Goal: Check status: Check status

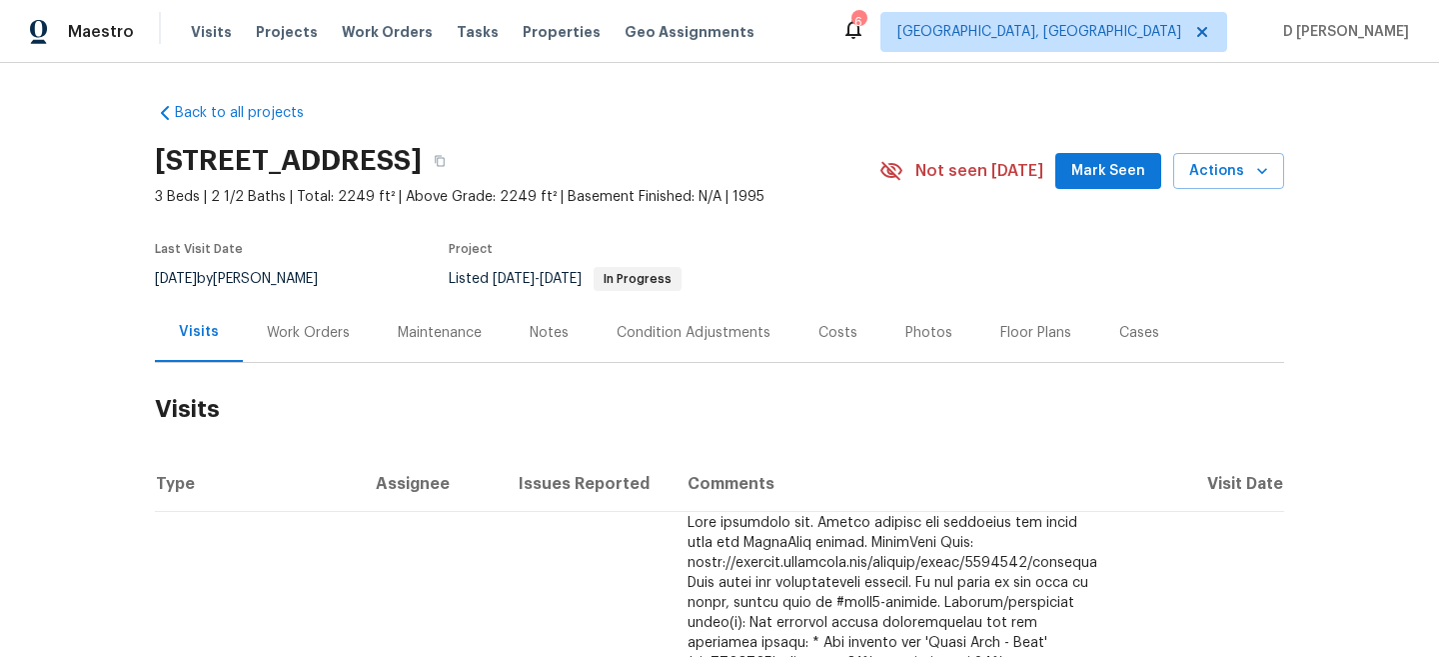
click at [303, 321] on div "Work Orders" at bounding box center [308, 332] width 131 height 59
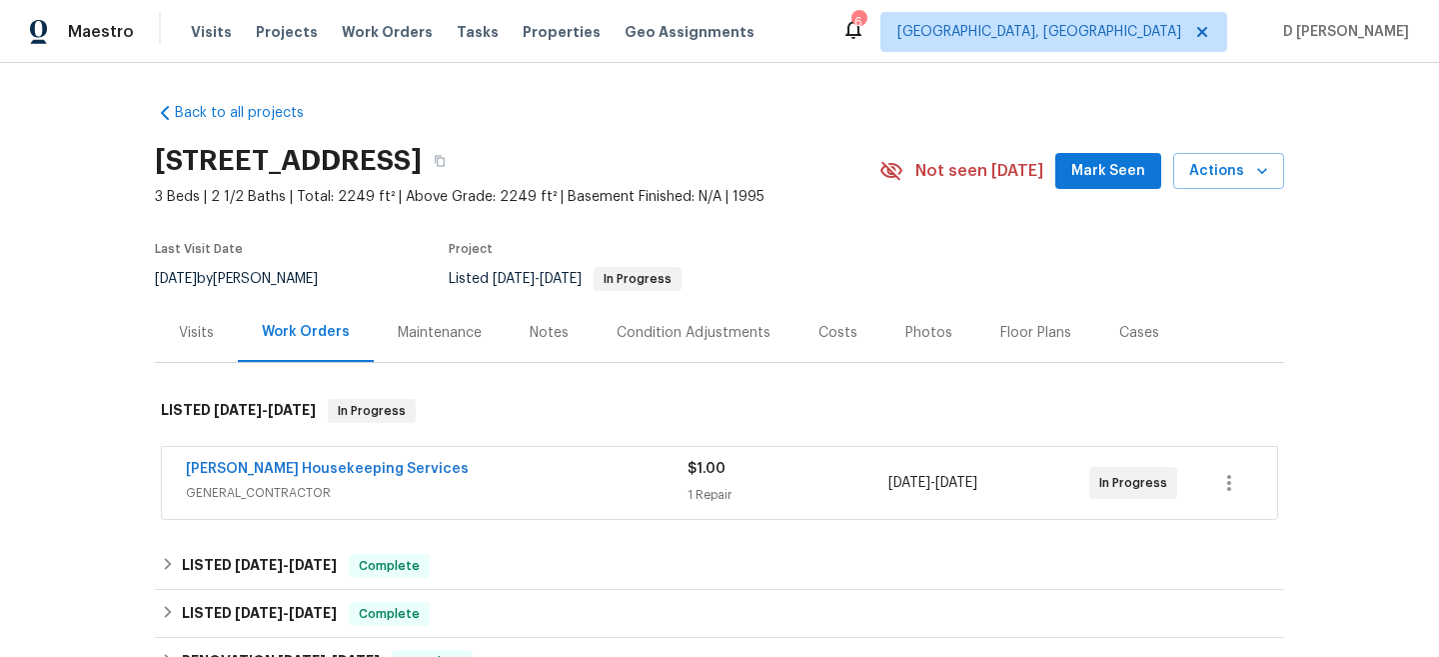
scroll to position [118, 0]
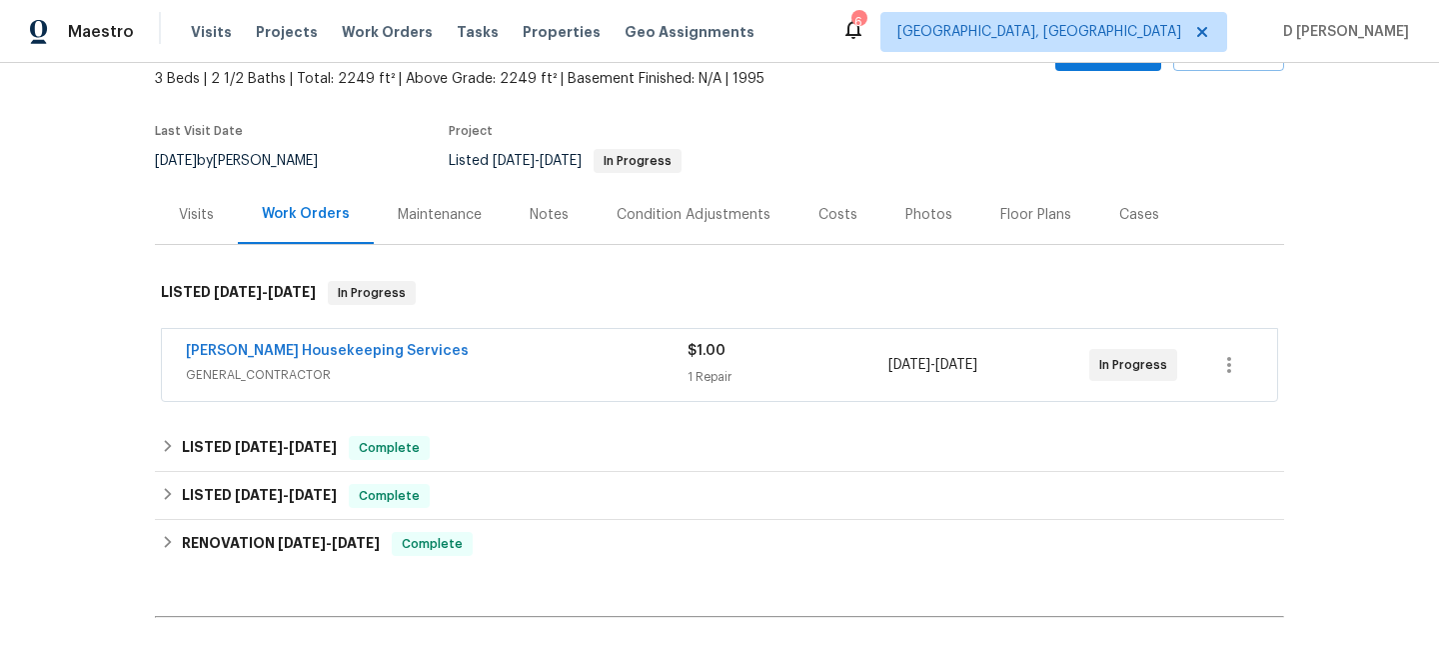
click at [278, 374] on span "GENERAL_CONTRACTOR" at bounding box center [437, 375] width 502 height 20
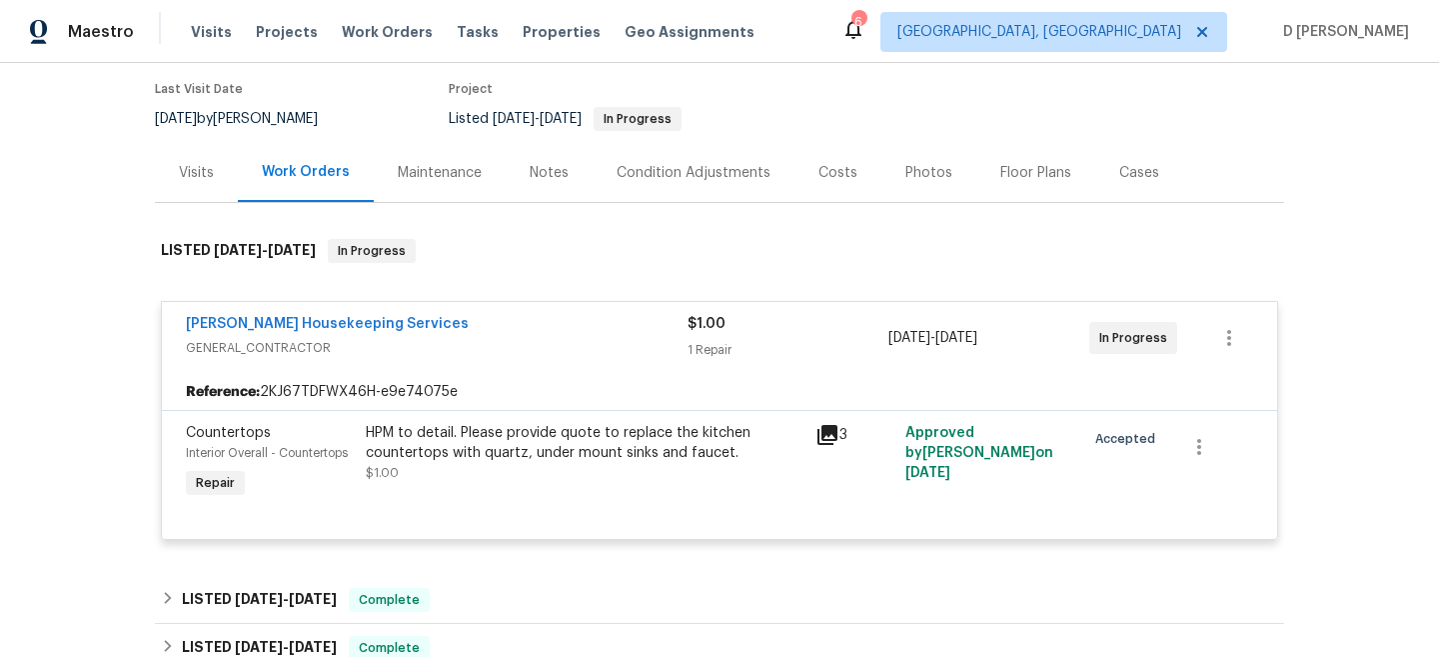
scroll to position [164, 0]
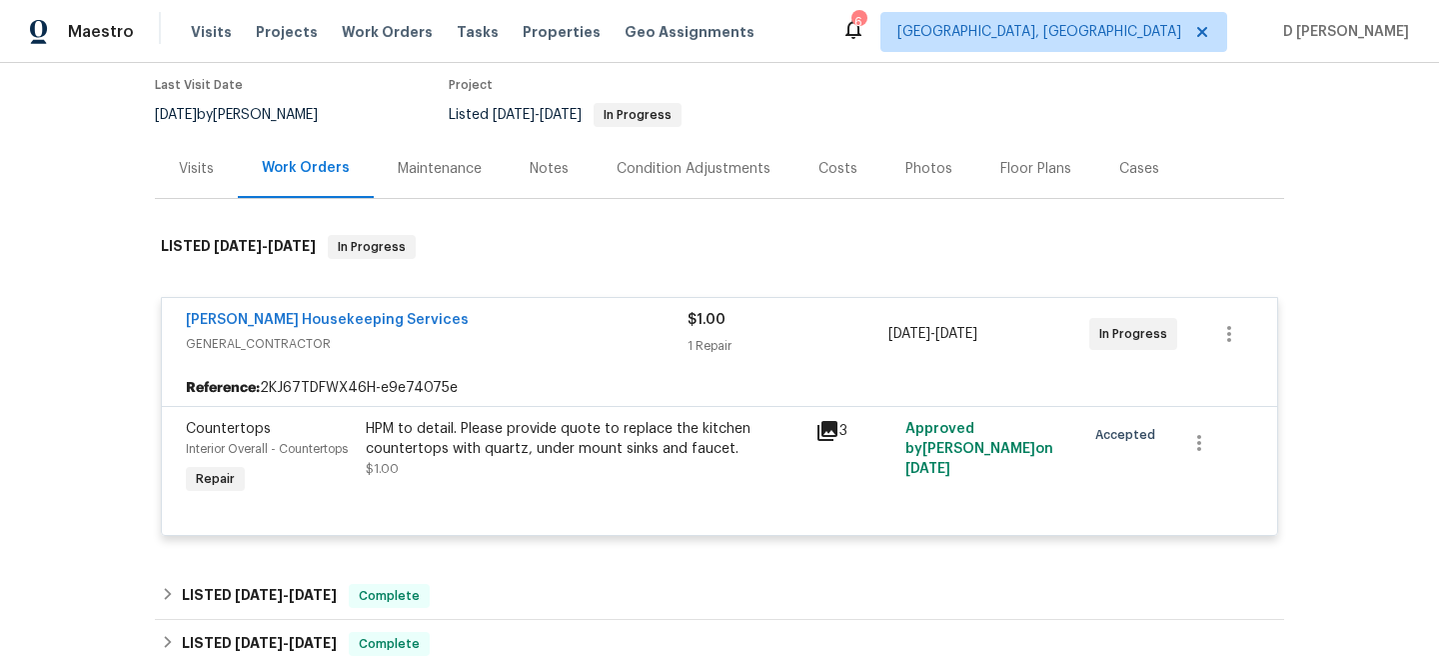
click at [199, 172] on div "Visits" at bounding box center [196, 169] width 35 height 20
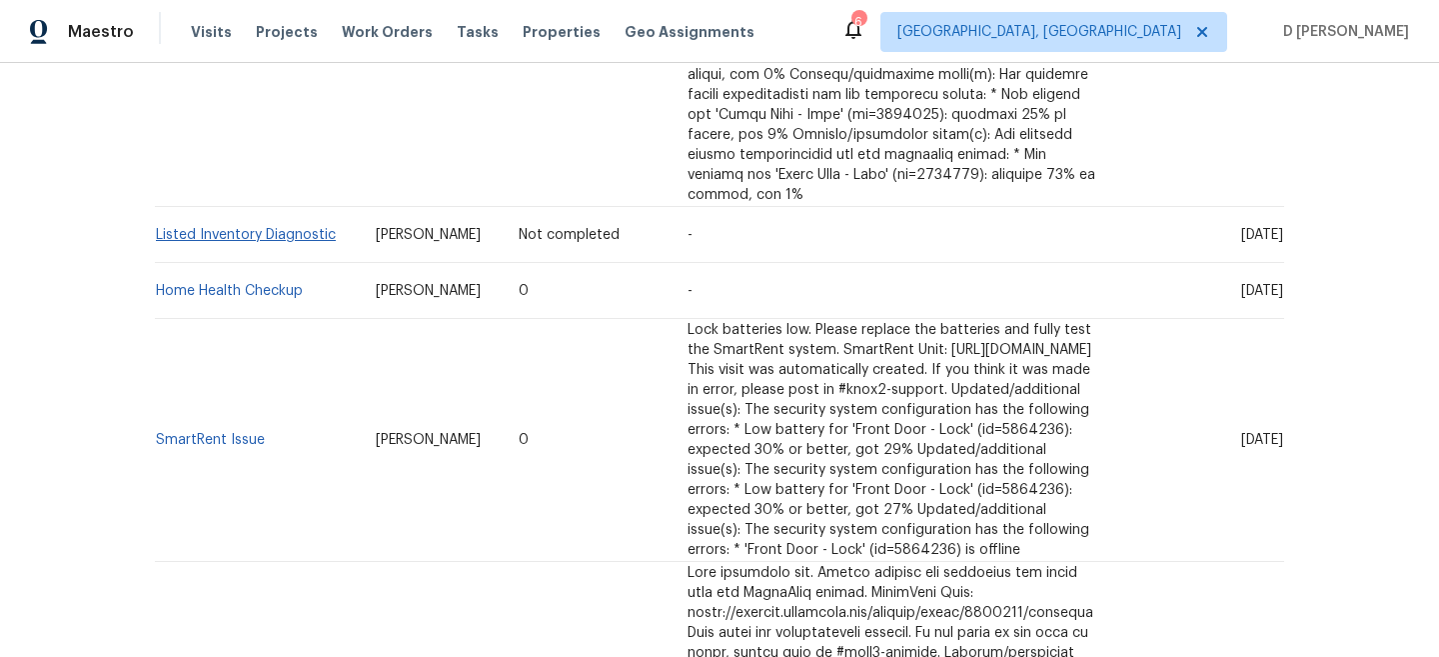
scroll to position [1495, 0]
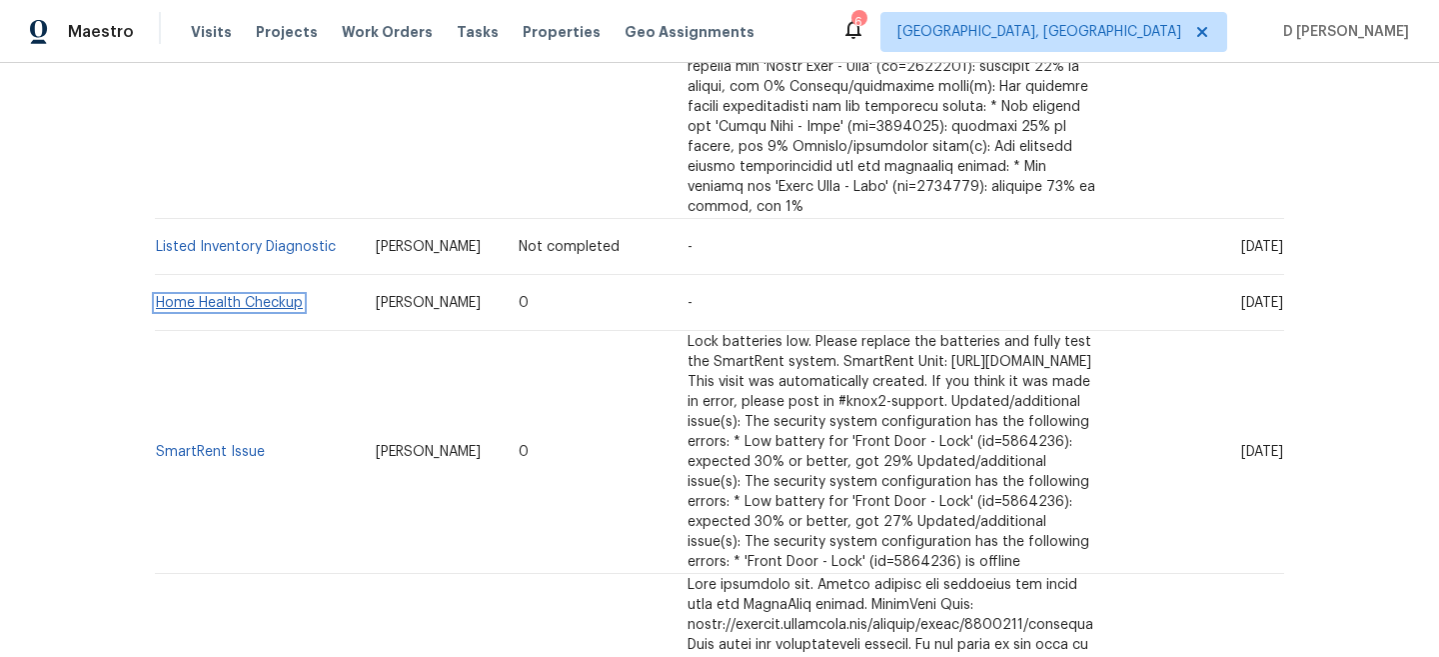
click at [244, 296] on link "Home Health Checkup" at bounding box center [229, 303] width 147 height 14
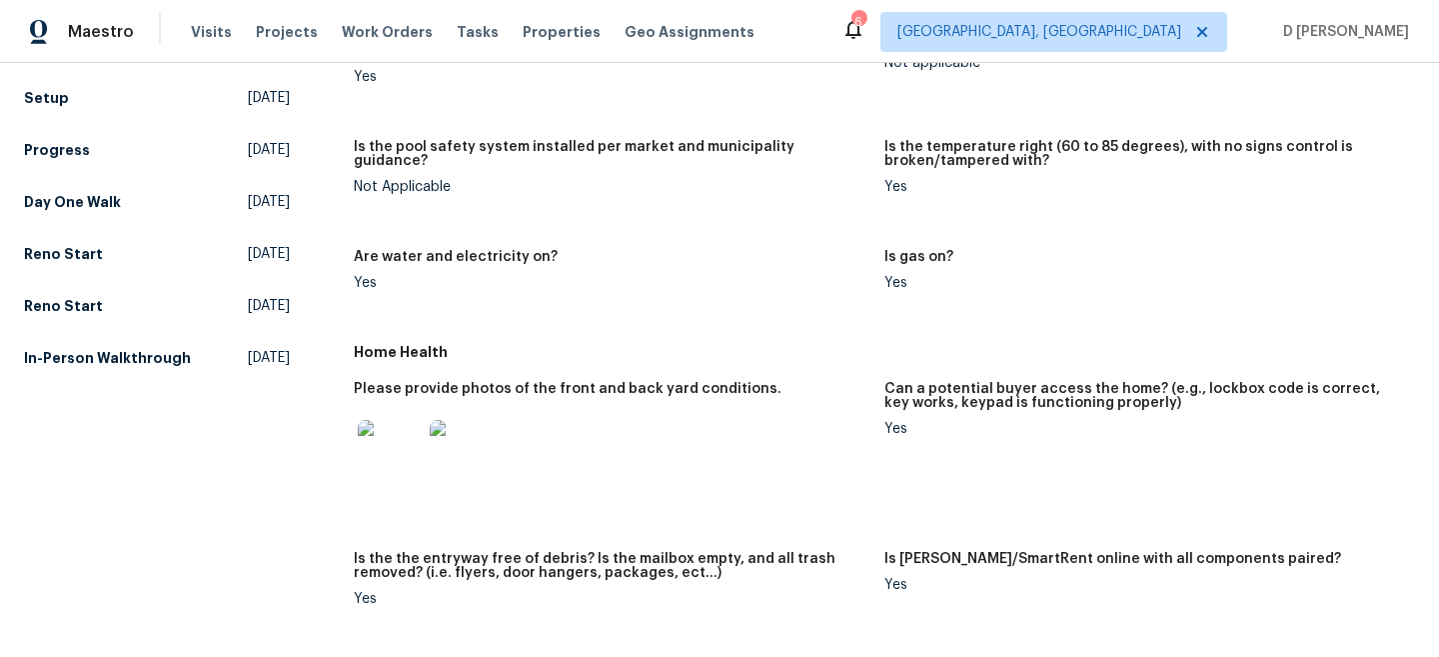
scroll to position [665, 0]
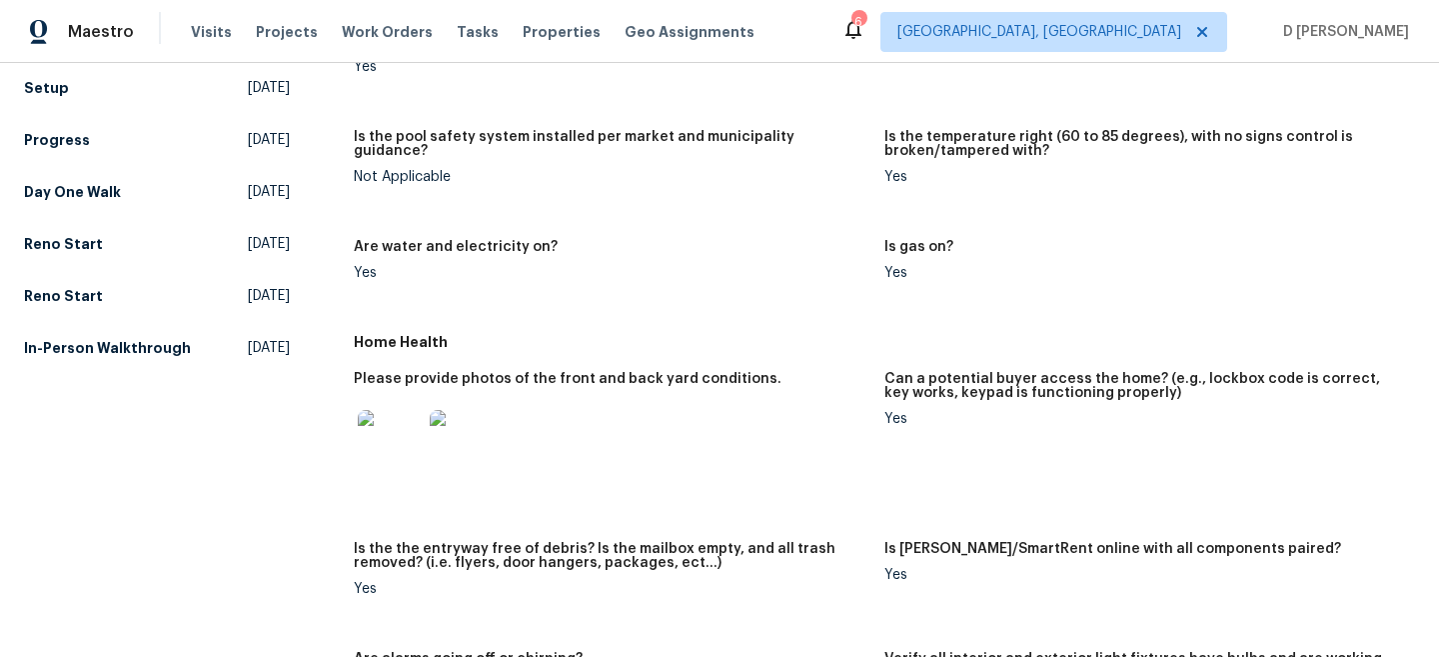
click at [388, 430] on img at bounding box center [390, 442] width 64 height 64
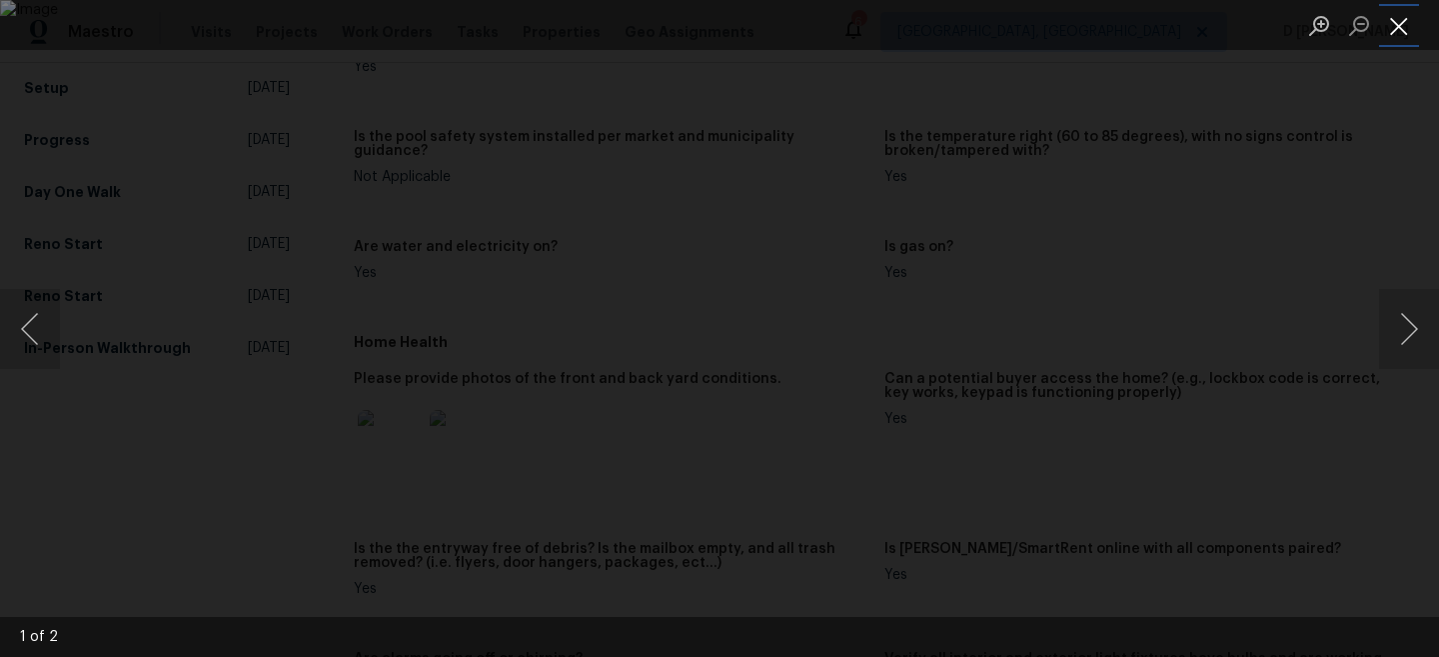
click at [1399, 31] on button "Close lightbox" at bounding box center [1399, 25] width 40 height 35
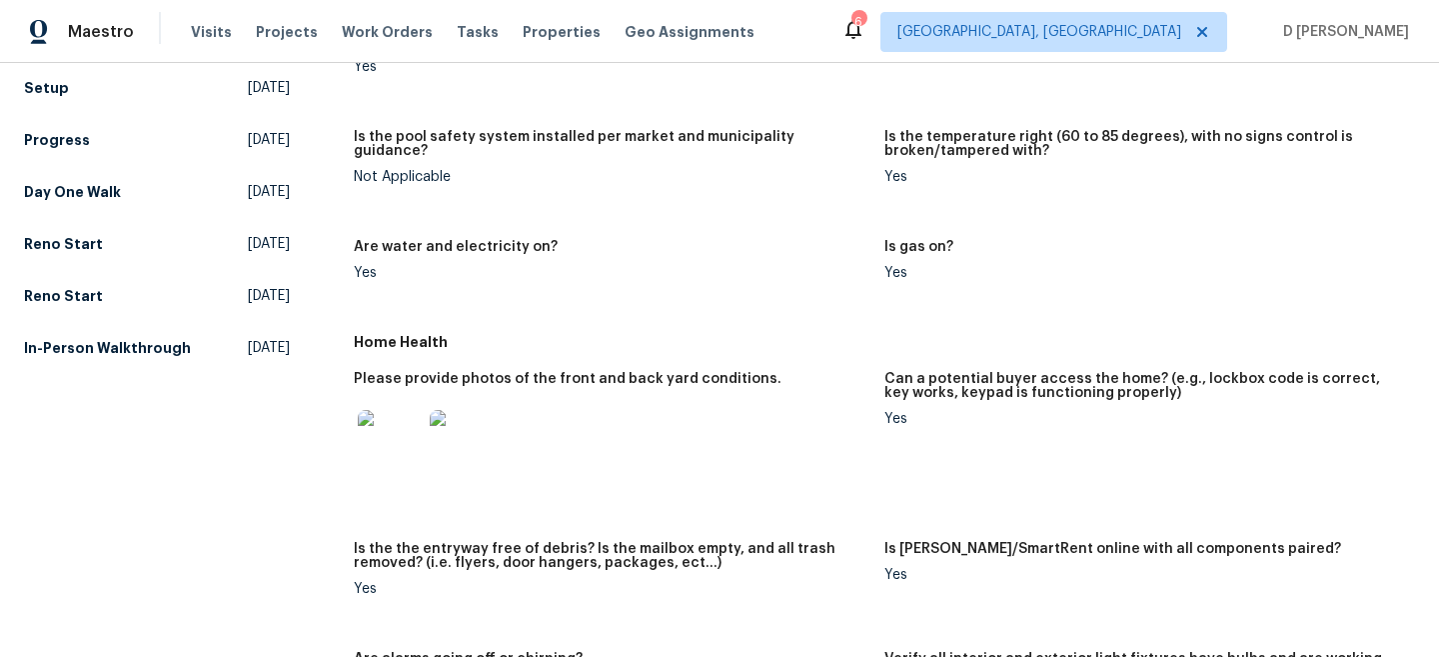
scroll to position [0, 0]
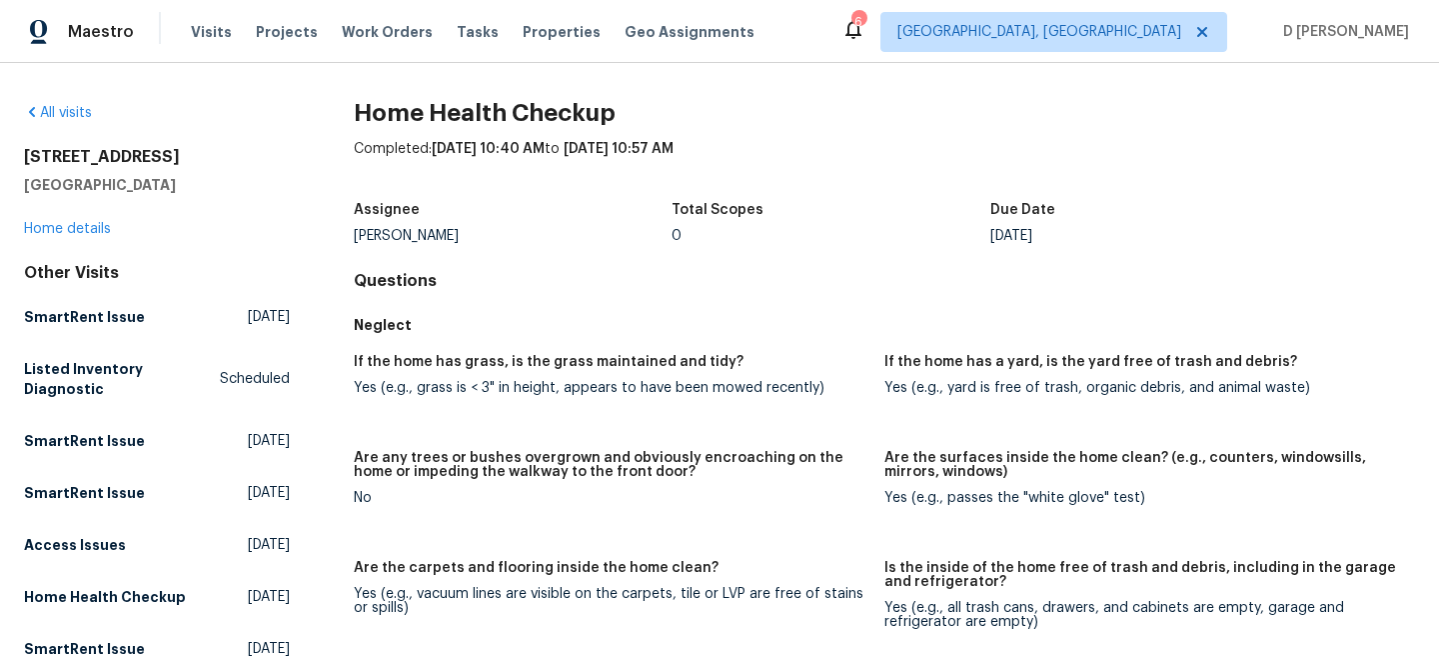
click at [81, 220] on div "[STREET_ADDRESS] Home details" at bounding box center [157, 193] width 266 height 92
click at [79, 232] on link "Home details" at bounding box center [67, 229] width 87 height 14
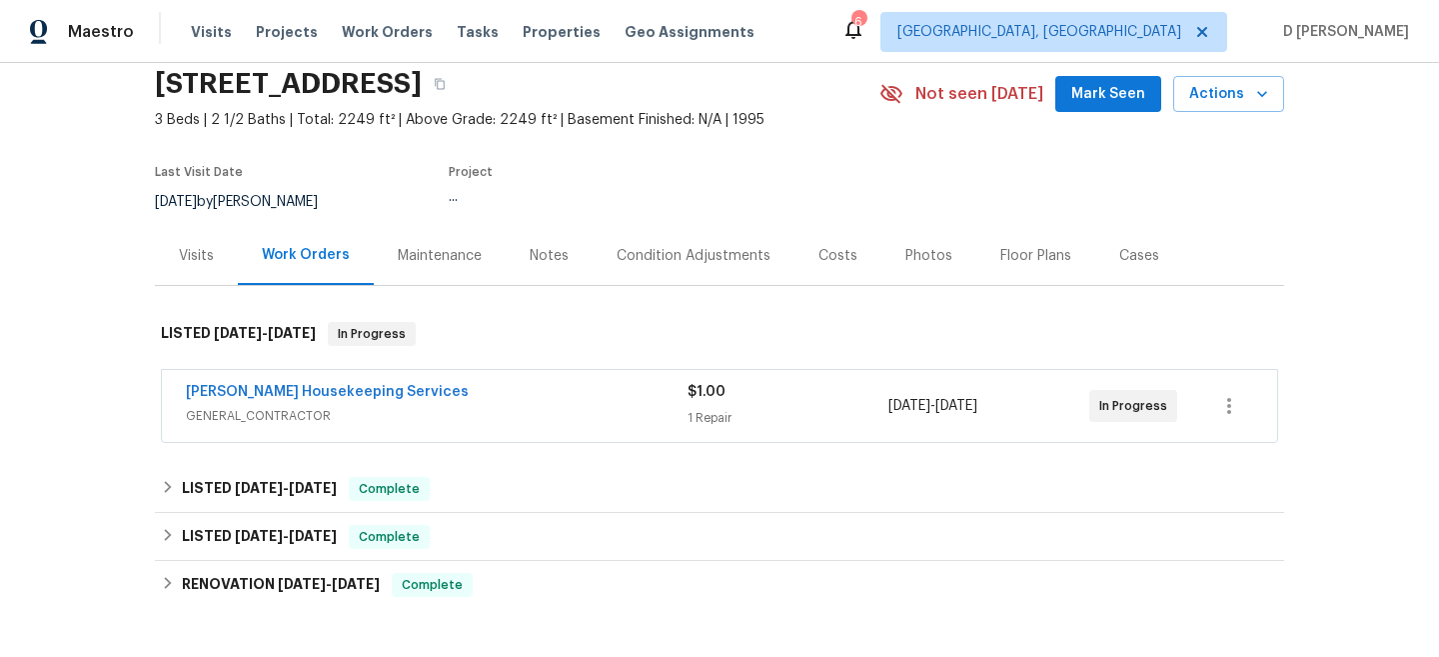
scroll to position [110, 0]
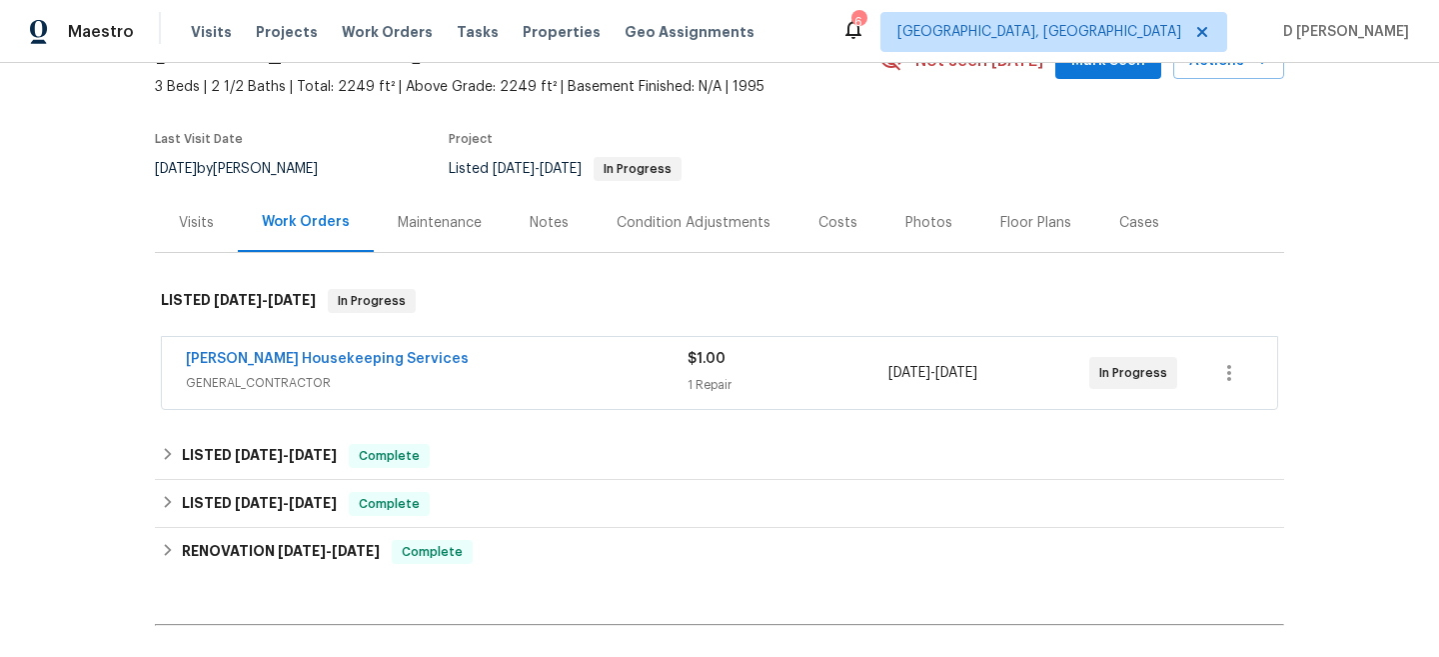
click at [317, 388] on span "GENERAL_CONTRACTOR" at bounding box center [437, 383] width 502 height 20
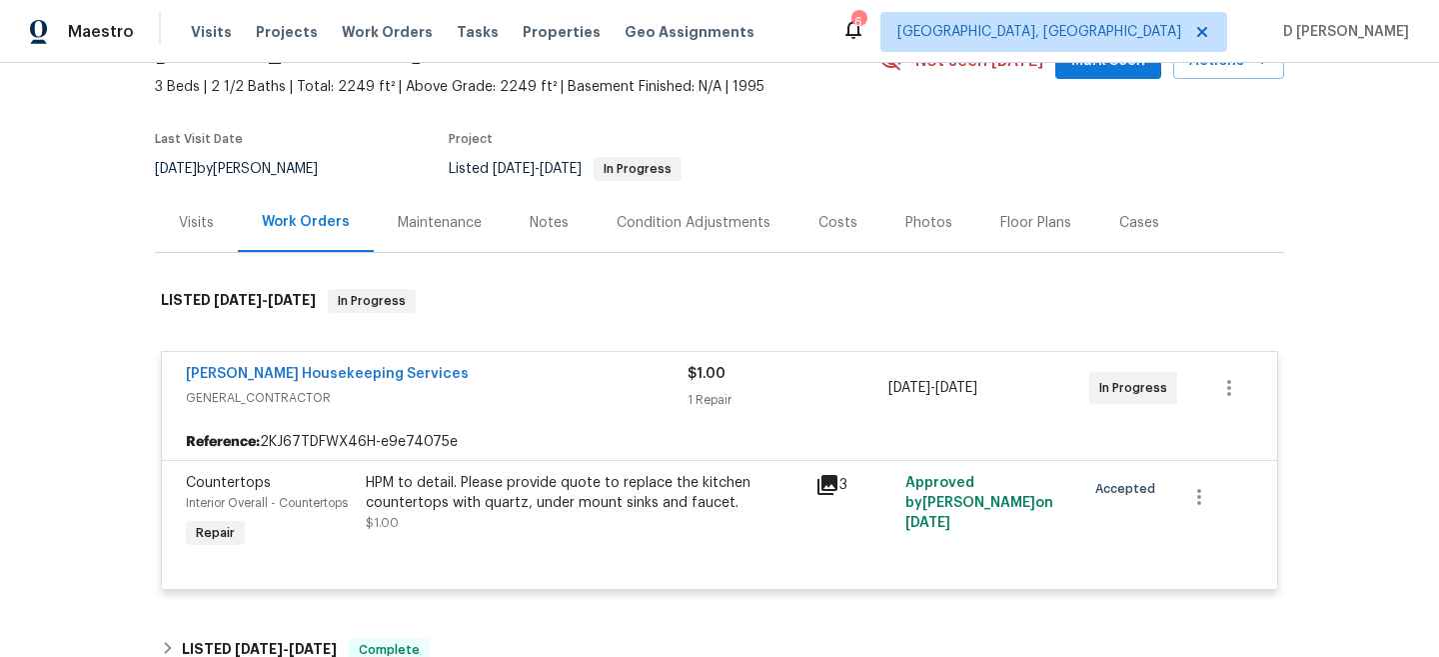
click at [832, 483] on icon at bounding box center [828, 485] width 20 height 20
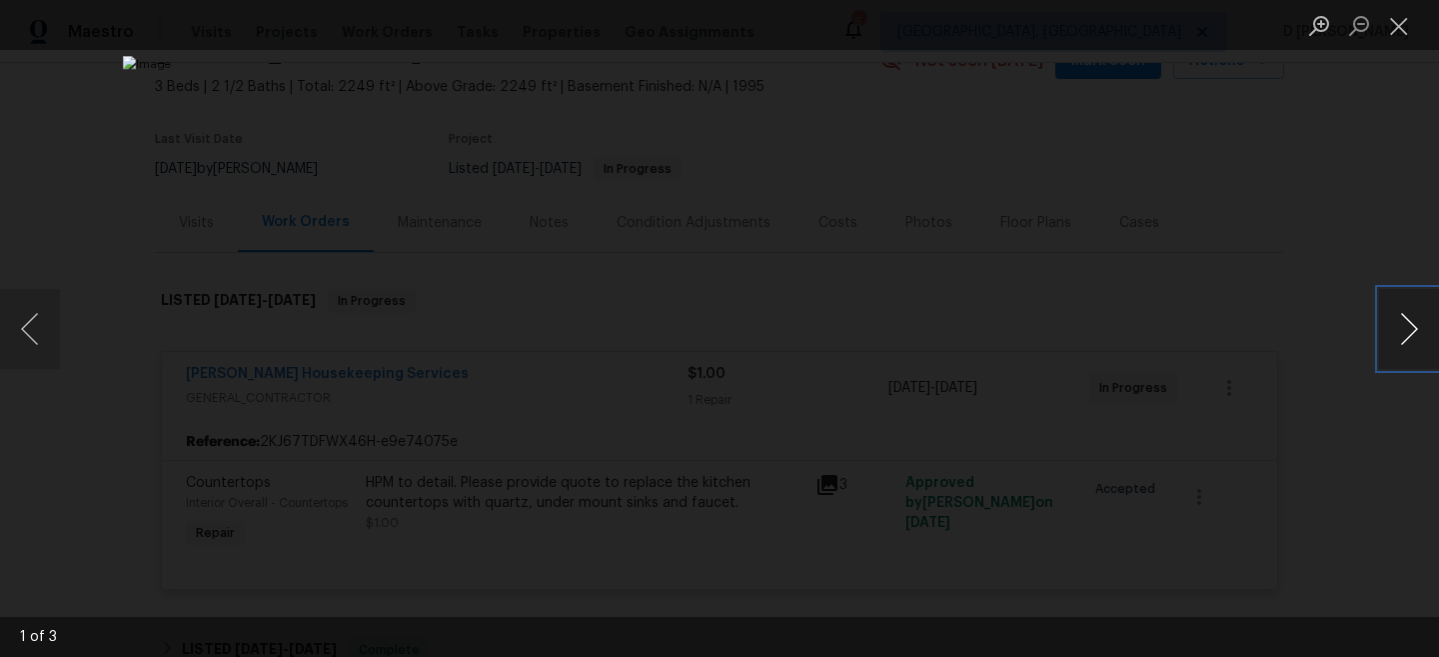
click at [1414, 337] on button "Next image" at bounding box center [1409, 329] width 60 height 80
click at [1414, 338] on button "Next image" at bounding box center [1409, 329] width 60 height 80
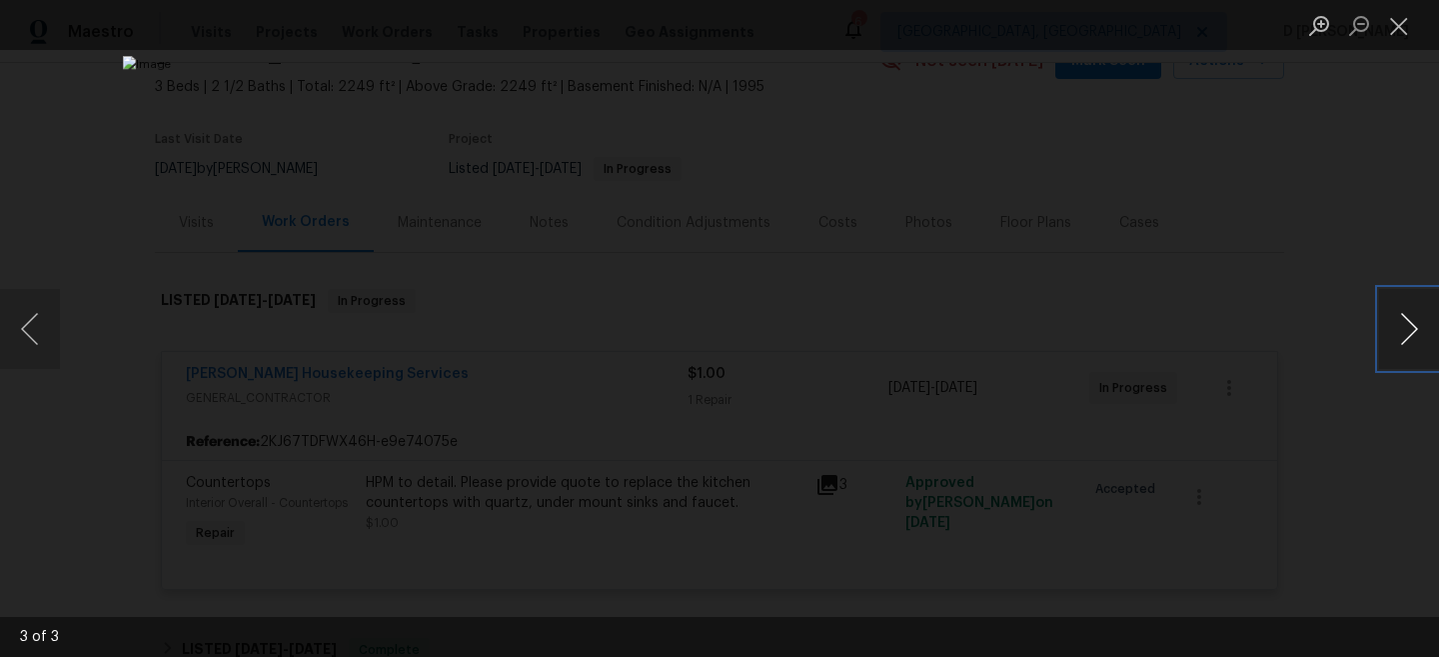
click at [1414, 338] on button "Next image" at bounding box center [1409, 329] width 60 height 80
click at [1400, 31] on button "Close lightbox" at bounding box center [1399, 25] width 40 height 35
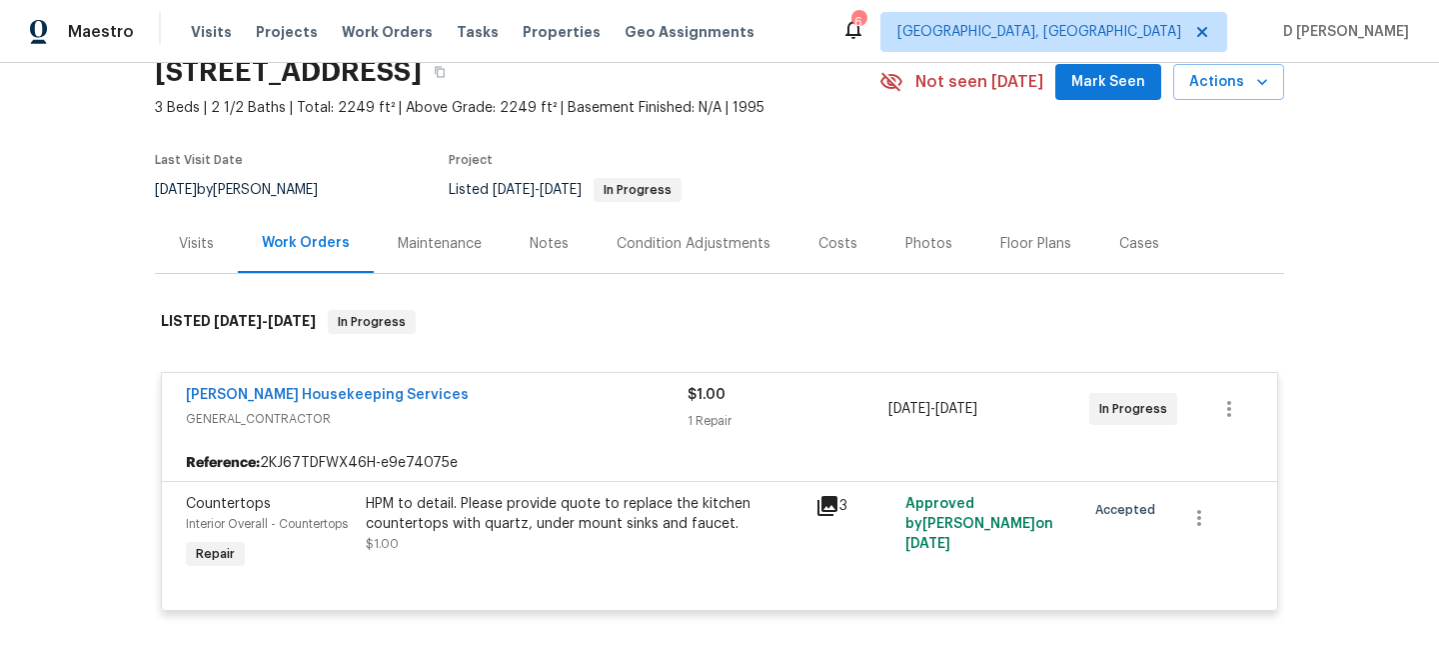
scroll to position [86, 0]
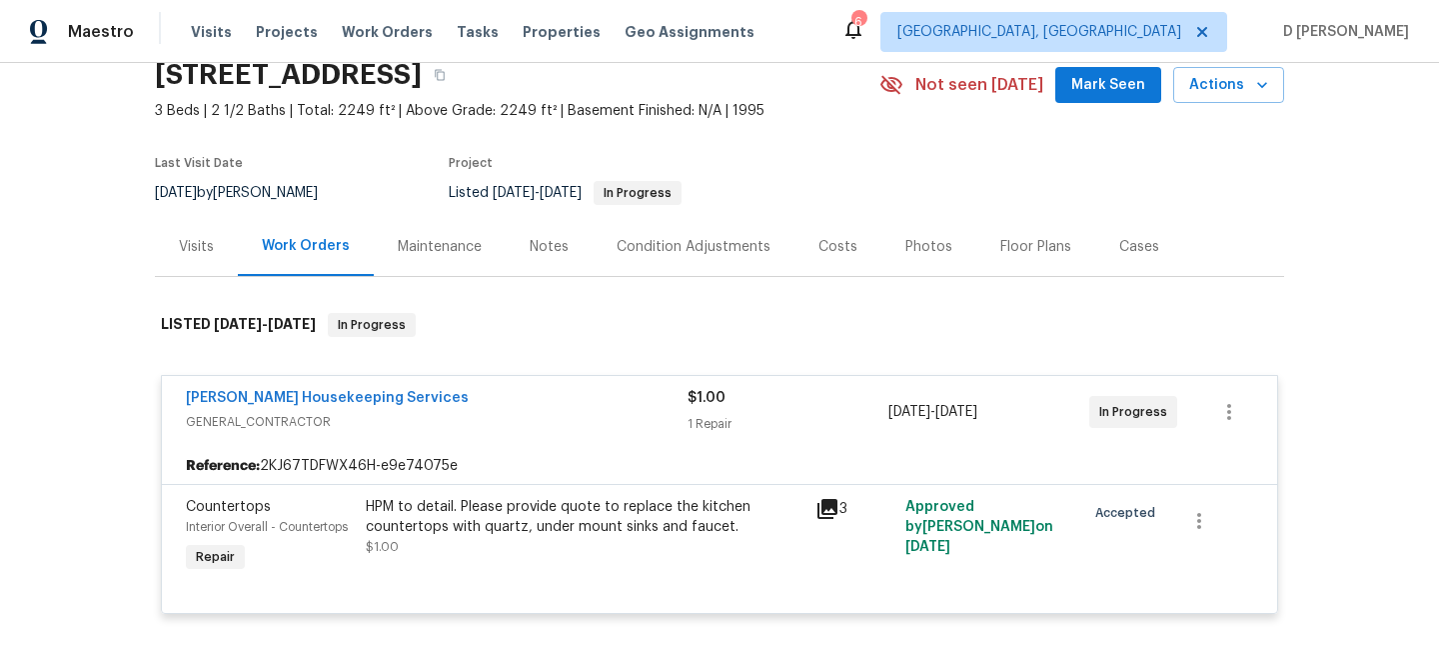
click at [209, 257] on div "Visits" at bounding box center [196, 246] width 83 height 59
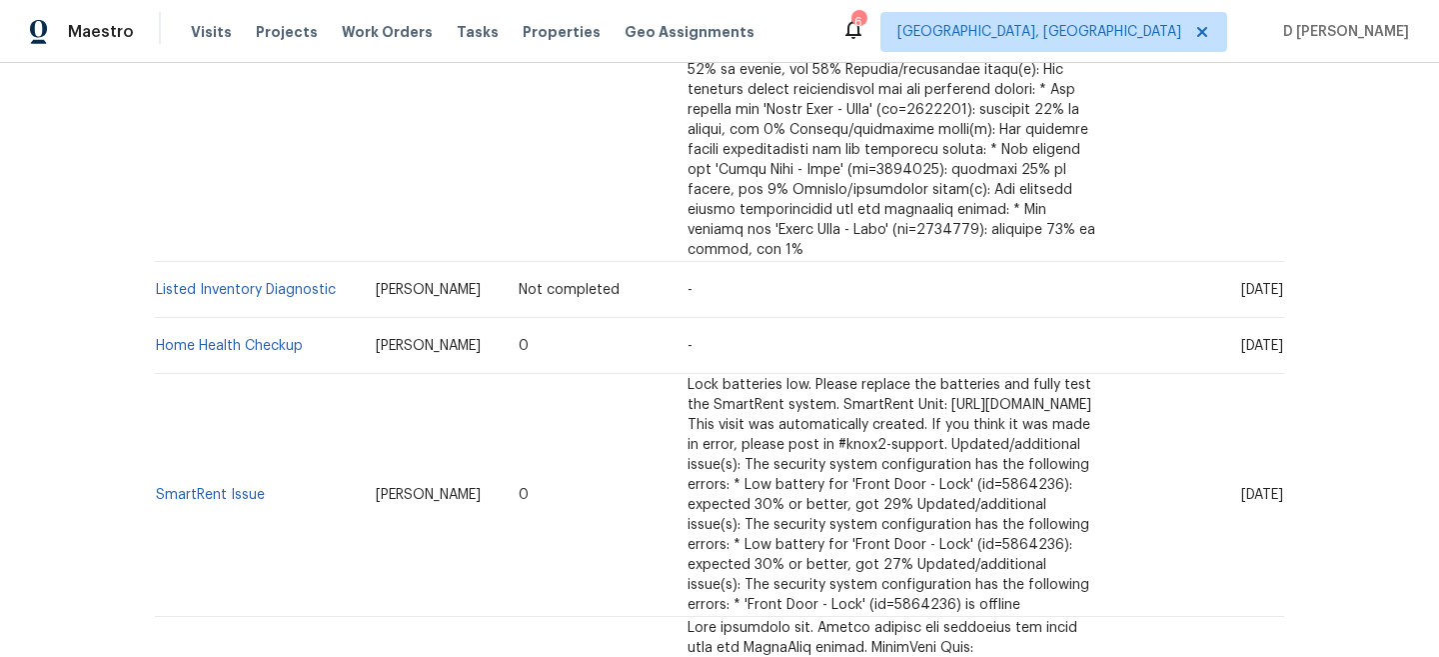
scroll to position [1460, 0]
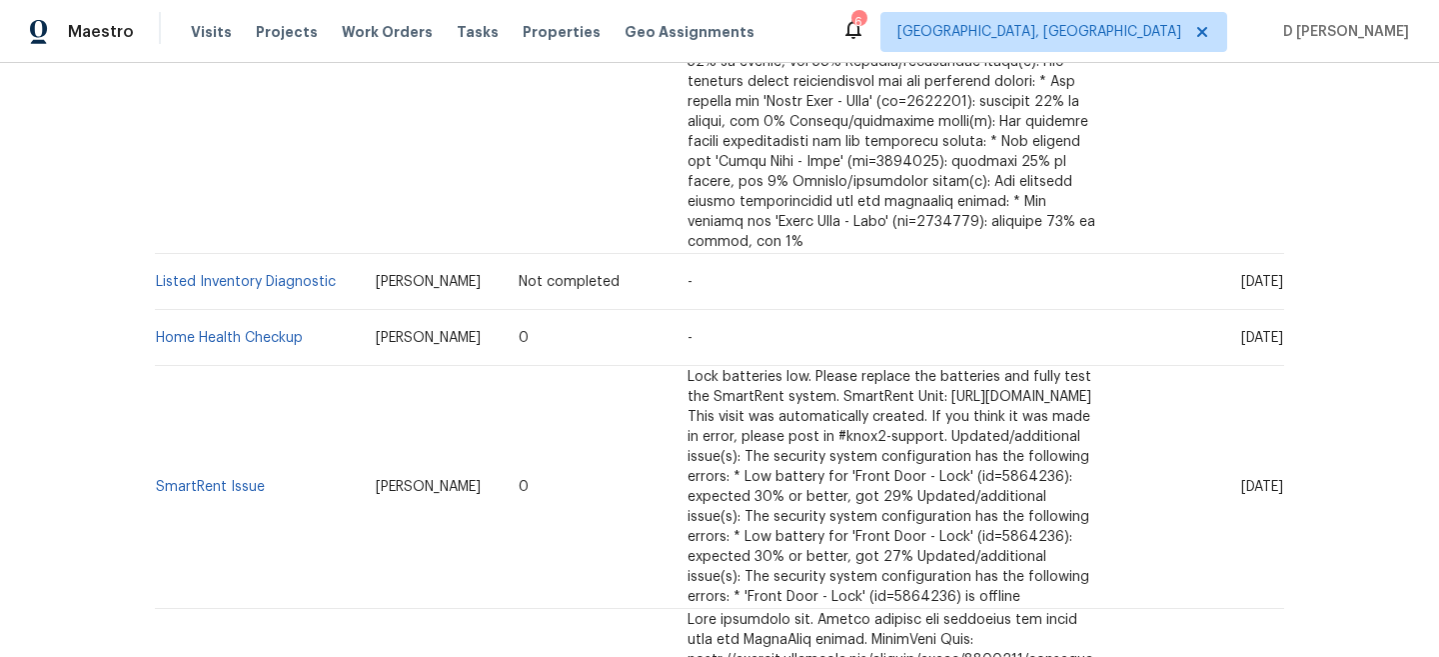
drag, startPoint x: 373, startPoint y: 239, endPoint x: 501, endPoint y: 251, distance: 128.5
click at [501, 254] on td "[PERSON_NAME]" at bounding box center [431, 282] width 143 height 56
copy span "[PERSON_NAME]"
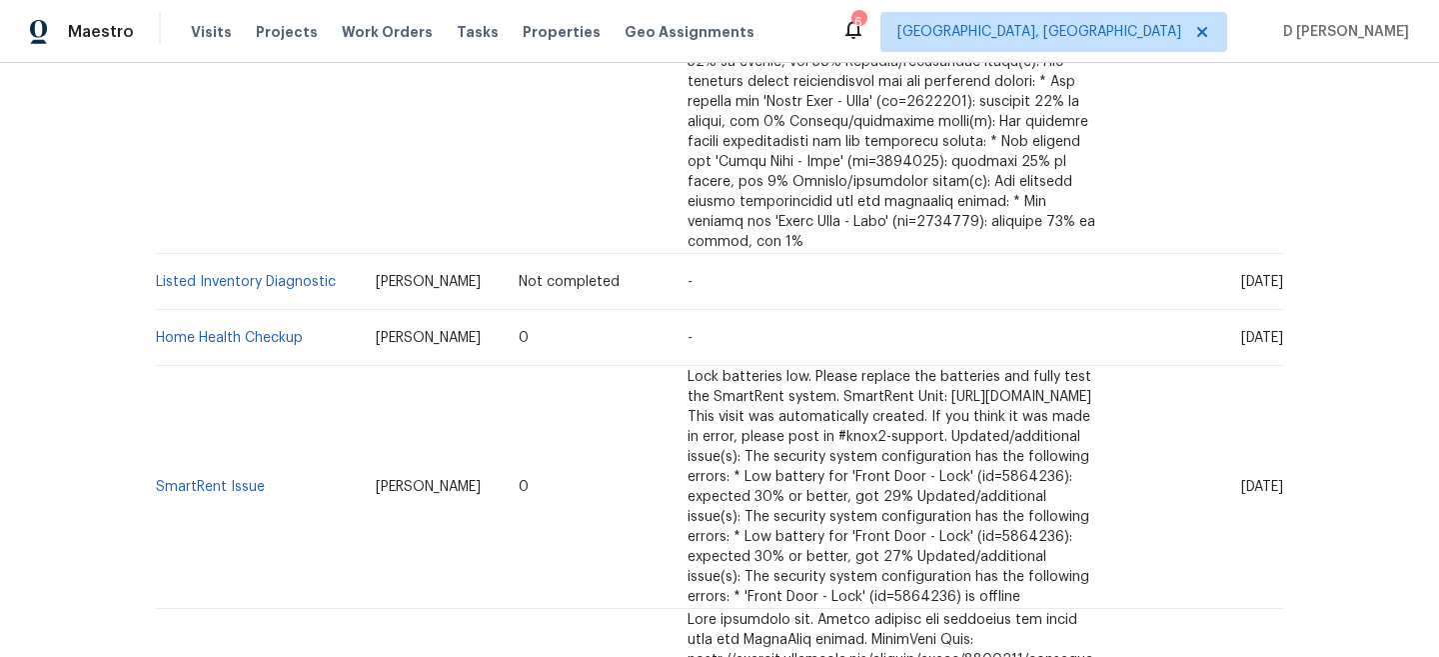
copy span "[PERSON_NAME]"
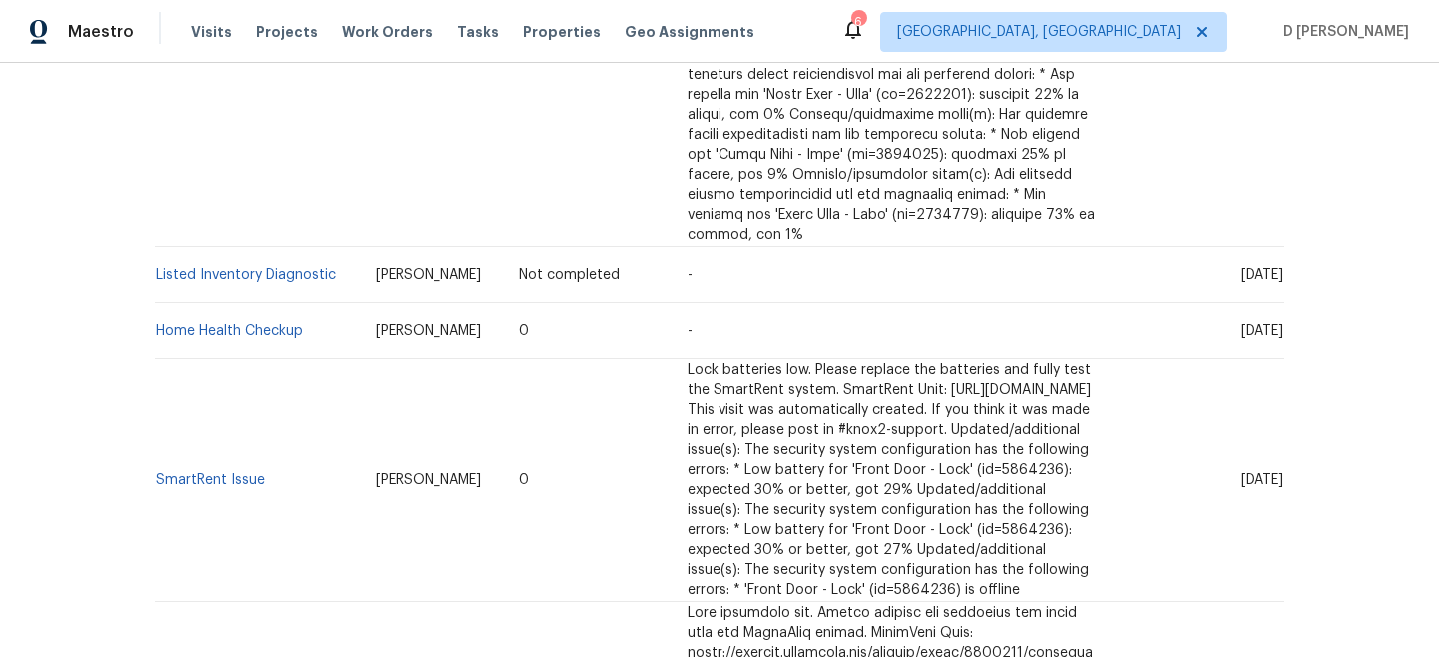
scroll to position [1466, 0]
drag, startPoint x: 1204, startPoint y: 293, endPoint x: 1247, endPoint y: 292, distance: 43.0
click at [1247, 325] on span "[DATE]" at bounding box center [1262, 332] width 42 height 14
copy span "[DATE]"
drag, startPoint x: 344, startPoint y: 238, endPoint x: 160, endPoint y: 225, distance: 184.4
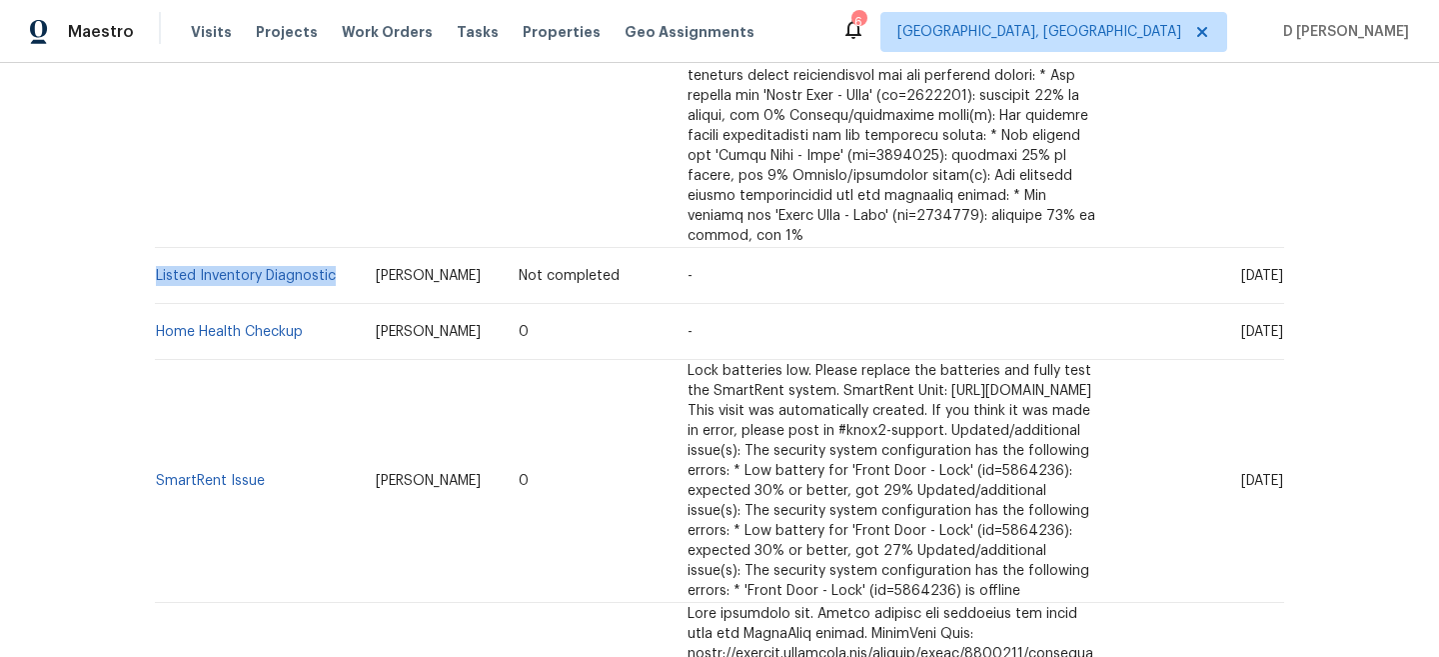
click at [160, 248] on td "Listed Inventory Diagnostic" at bounding box center [257, 276] width 205 height 56
copy link "Listed Inventory Diagnostic"
